Goal: Information Seeking & Learning: Learn about a topic

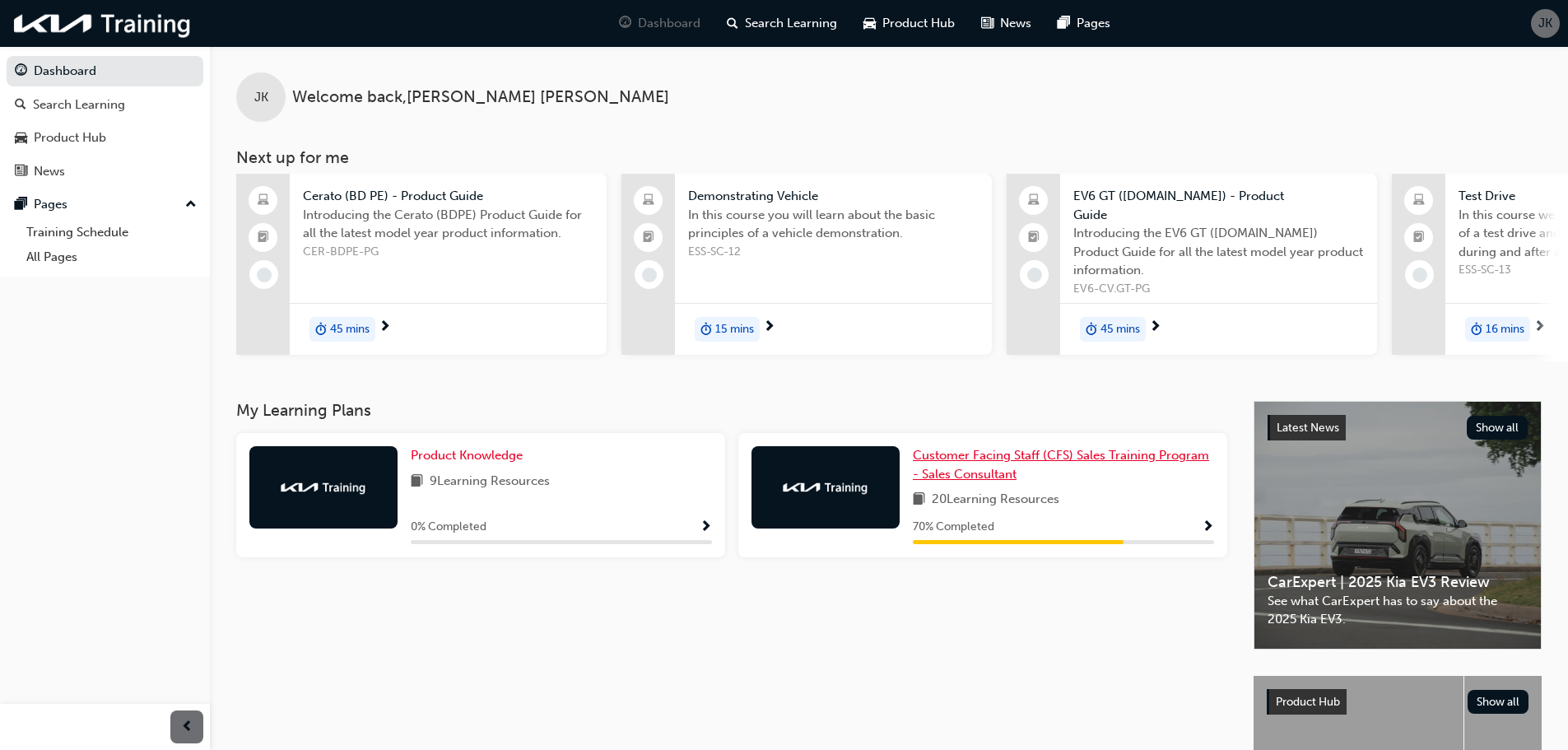
click at [992, 460] on span "Customer Facing Staff (CFS) Sales Training Program - Sales Consultant" at bounding box center [1061, 465] width 296 height 34
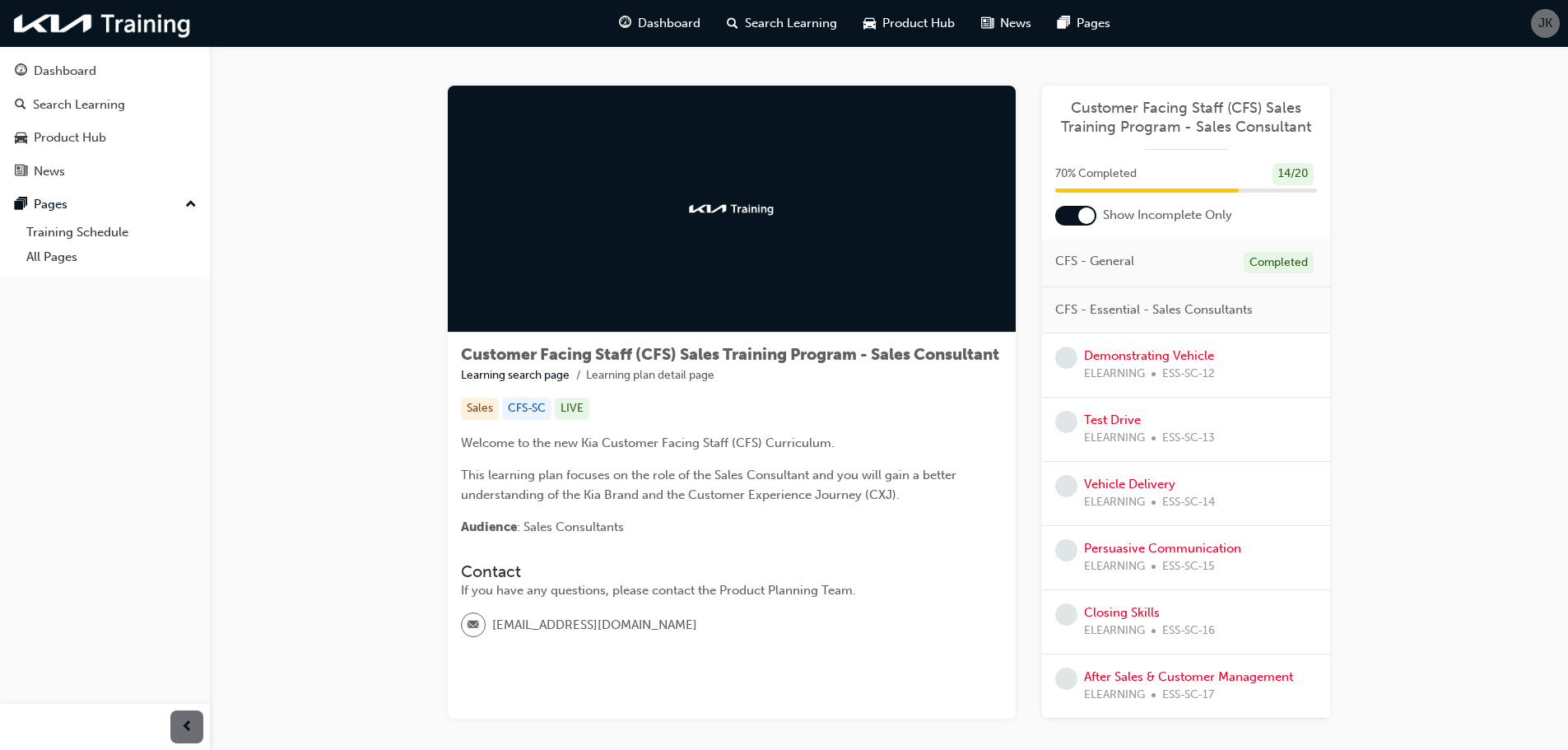
click at [1107, 345] on div "Demonstrating Vehicle ELEARNING ESS-SC-12" at bounding box center [1186, 365] width 288 height 64
click at [1107, 353] on link "Demonstrating Vehicle" at bounding box center [1149, 355] width 130 height 15
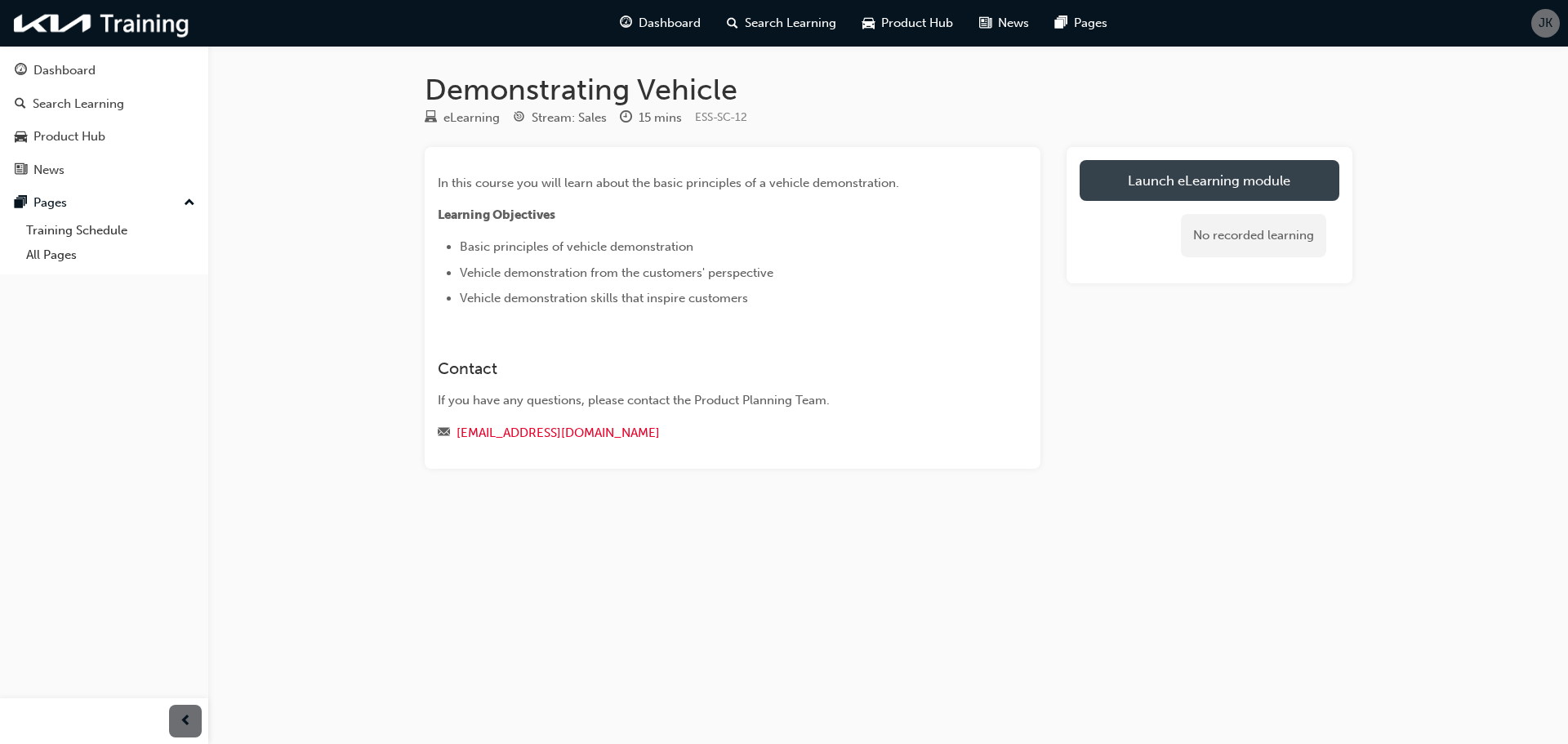
click at [1165, 186] on link "Launch eLearning module" at bounding box center [1209, 181] width 260 height 41
